Goal: Information Seeking & Learning: Learn about a topic

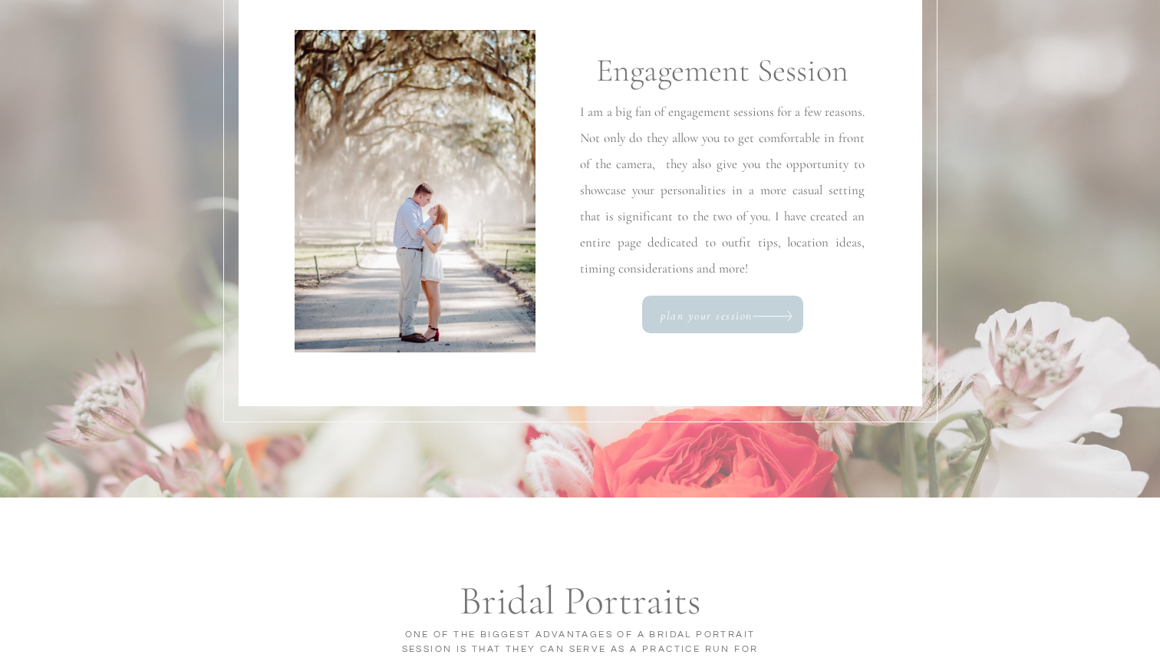
scroll to position [1271, 0]
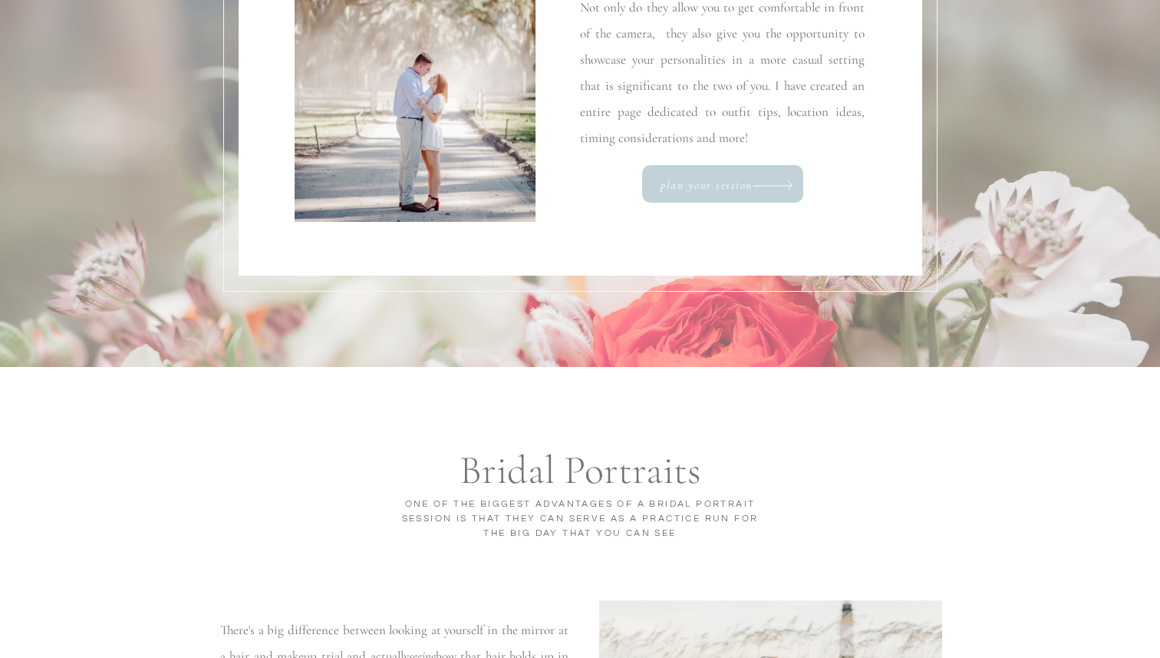
click at [716, 190] on p "plan your session" at bounding box center [708, 186] width 94 height 18
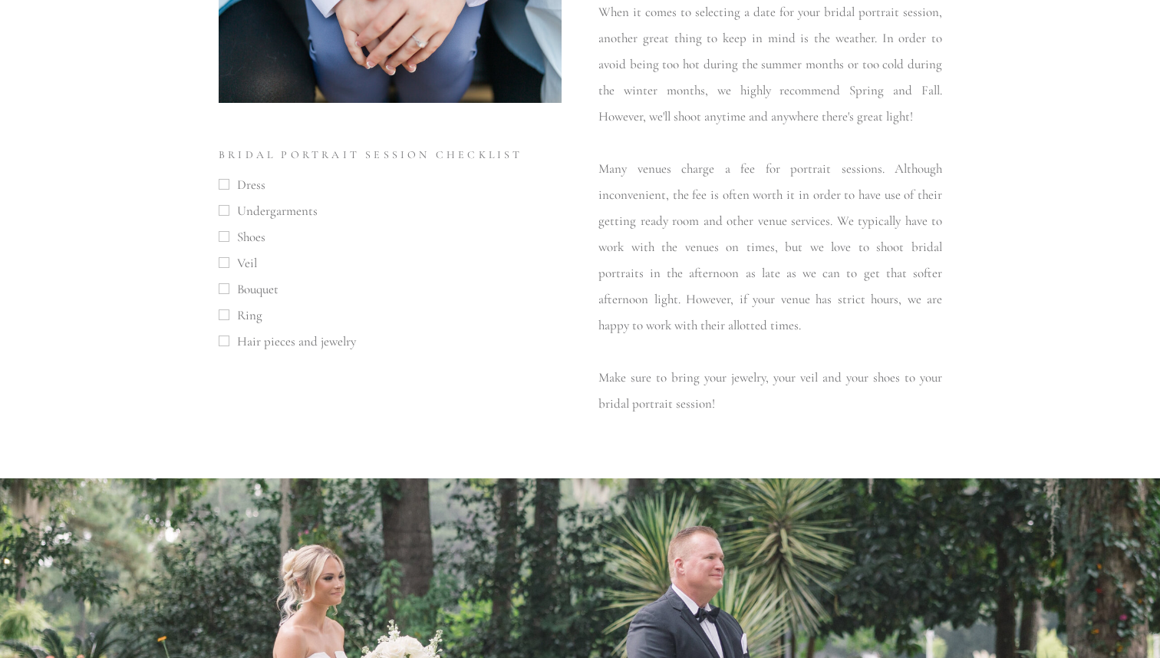
scroll to position [2478, 0]
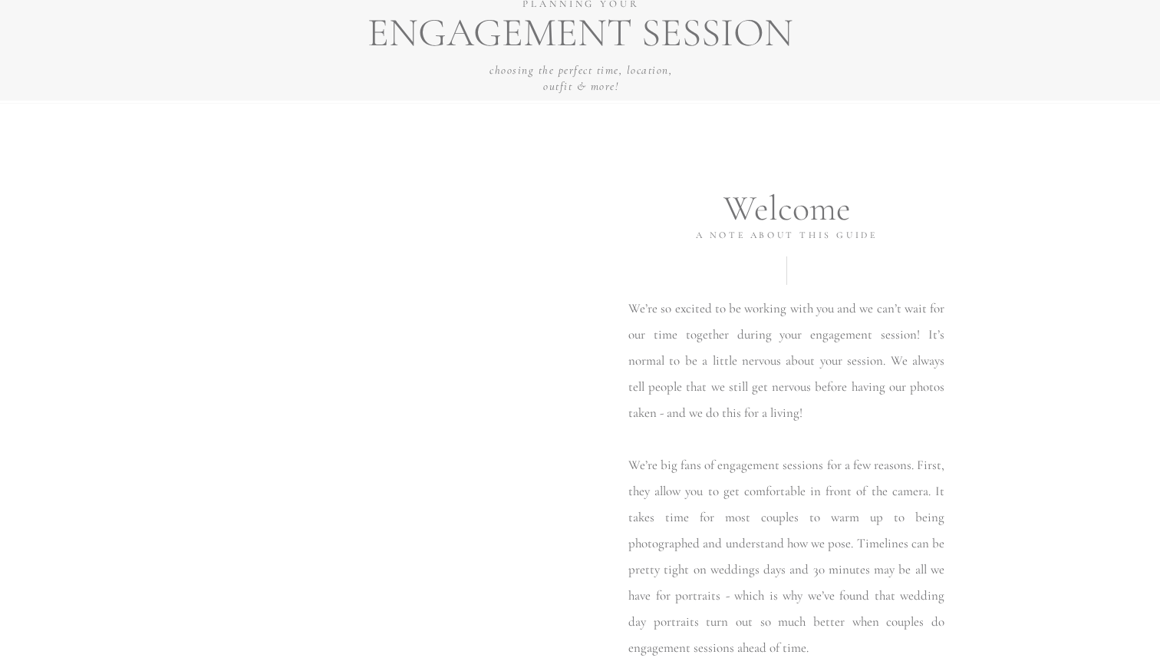
scroll to position [321, 0]
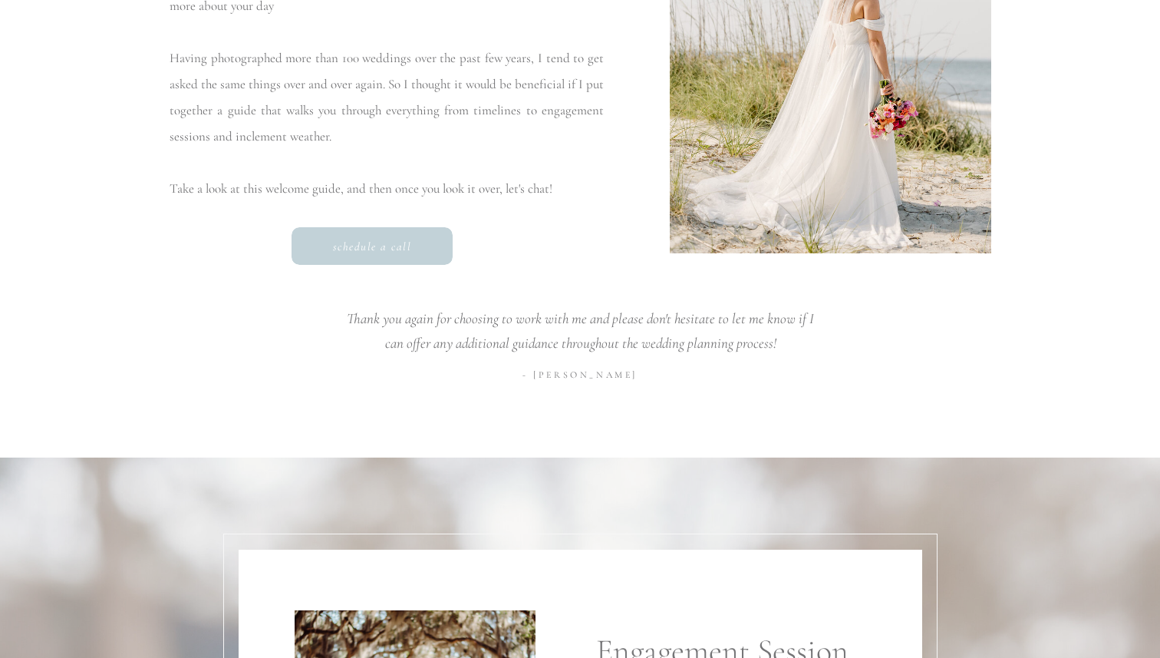
scroll to position [547, 0]
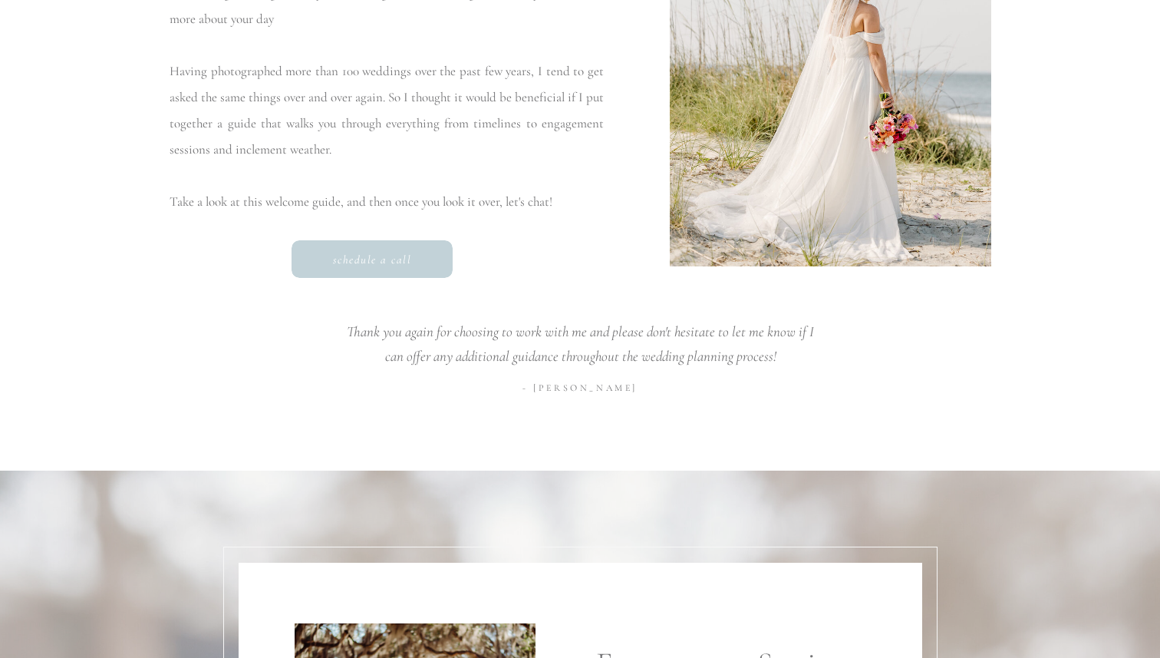
click at [626, 387] on p "- [PERSON_NAME]" at bounding box center [580, 390] width 315 height 18
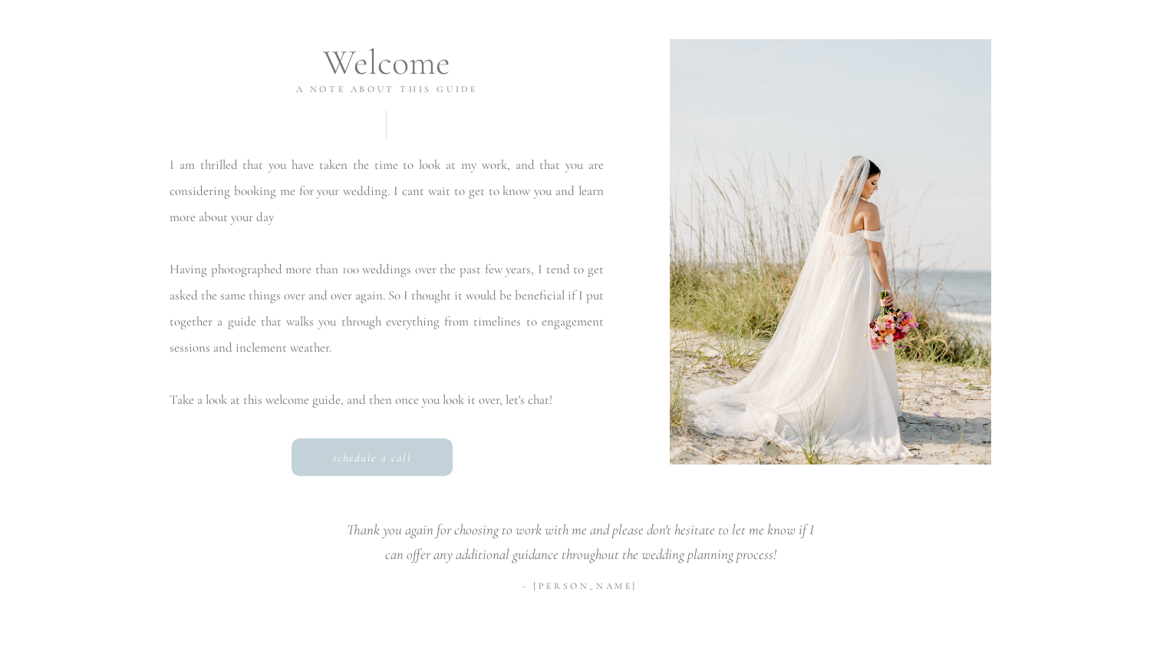
scroll to position [0, 0]
